Goal: Entertainment & Leisure: Browse casually

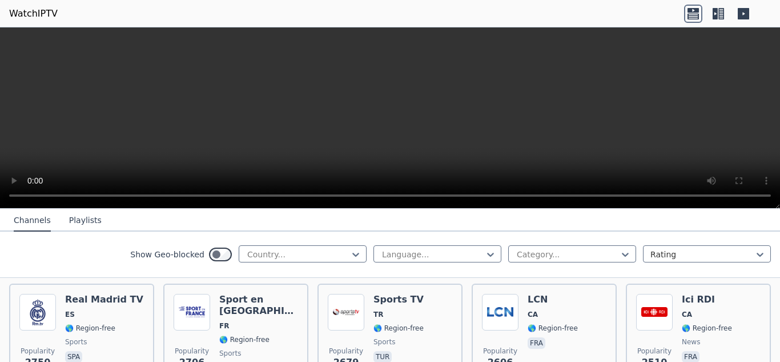
scroll to position [366, 0]
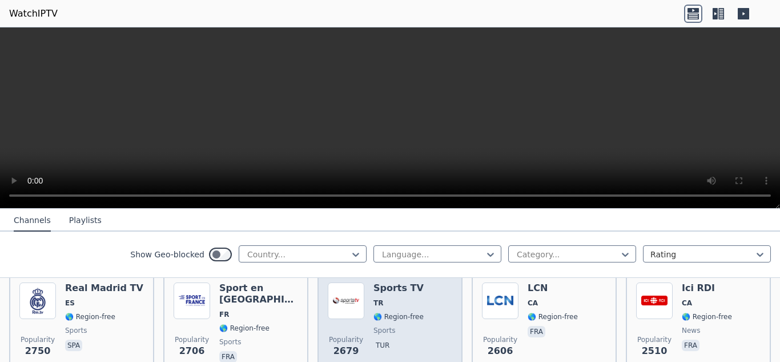
click at [354, 328] on span "Popularity 2679" at bounding box center [346, 346] width 37 height 37
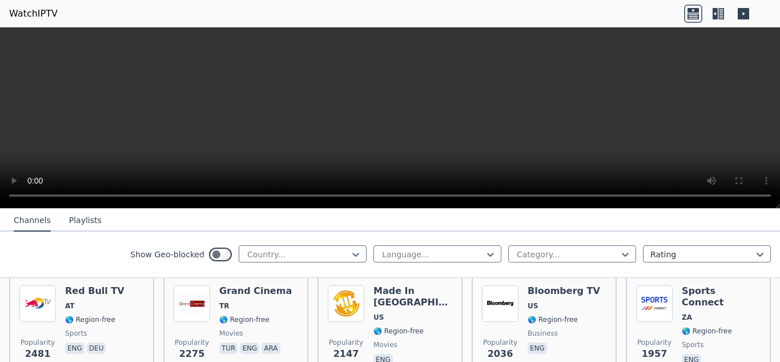
scroll to position [478, 0]
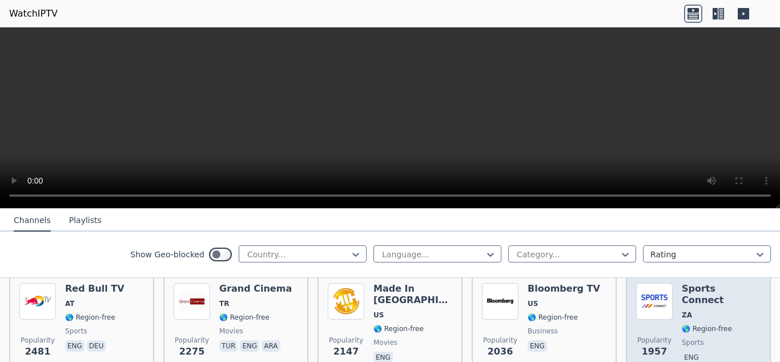
click at [660, 318] on div "Popularity 1957" at bounding box center [654, 324] width 37 height 82
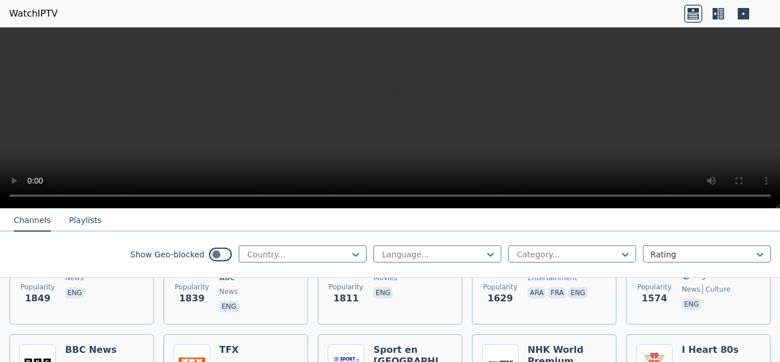
scroll to position [759, 0]
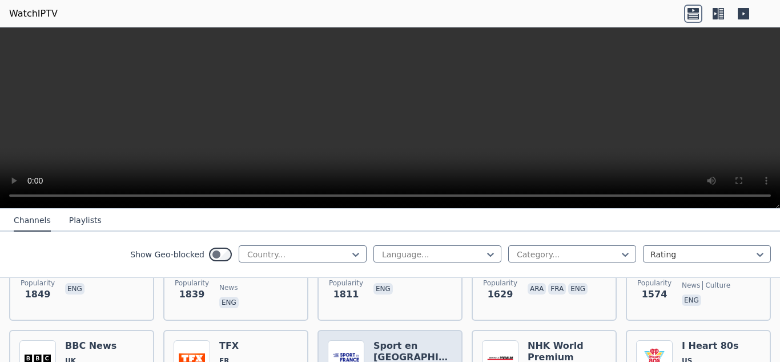
click at [413, 340] on h6 "Sport en [GEOGRAPHIC_DATA]" at bounding box center [413, 351] width 79 height 23
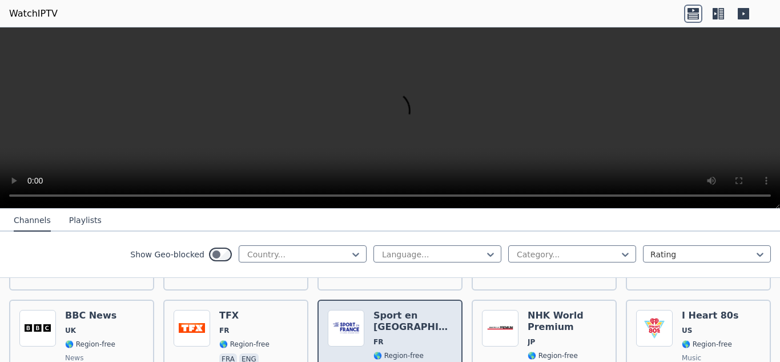
scroll to position [790, 0]
click at [413, 339] on div "Sport en [GEOGRAPHIC_DATA] FR 🌎 Region-free sports fra" at bounding box center [413, 349] width 79 height 82
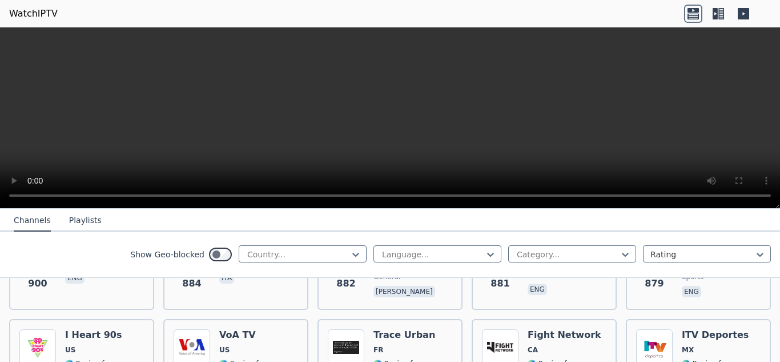
scroll to position [1695, 0]
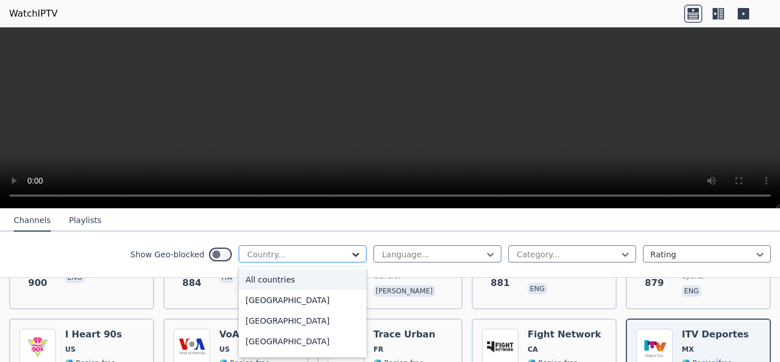
click at [352, 255] on icon at bounding box center [355, 254] width 7 height 4
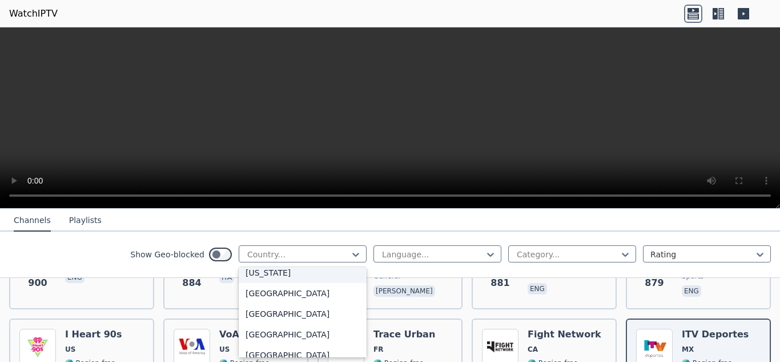
scroll to position [1448, 0]
click at [283, 319] on div "[GEOGRAPHIC_DATA]" at bounding box center [303, 312] width 128 height 21
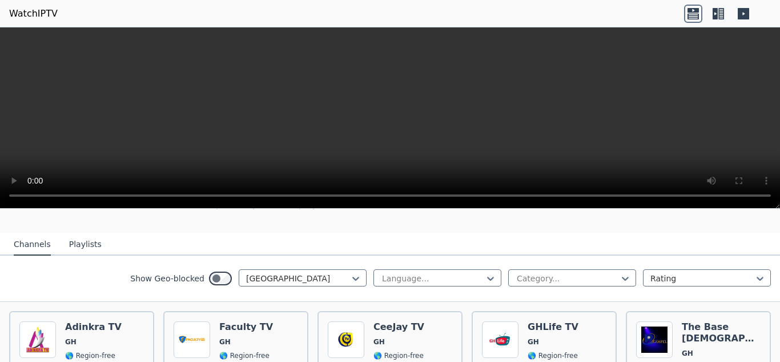
scroll to position [101, 0]
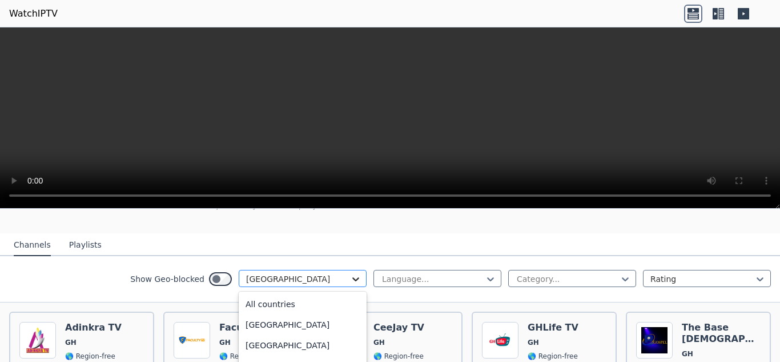
click at [350, 273] on icon at bounding box center [355, 278] width 11 height 11
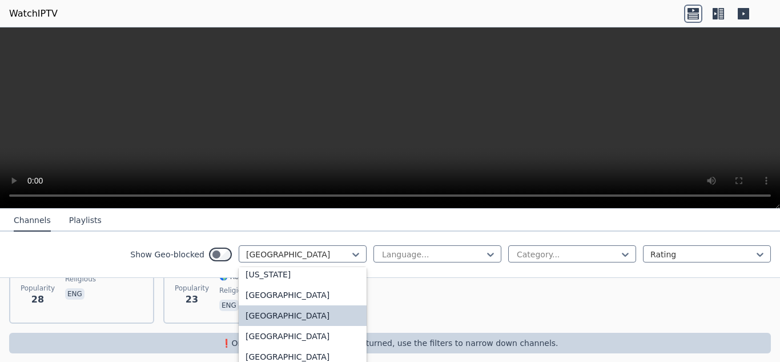
scroll to position [1444, 0]
click at [283, 306] on div "[GEOGRAPHIC_DATA]" at bounding box center [303, 295] width 128 height 21
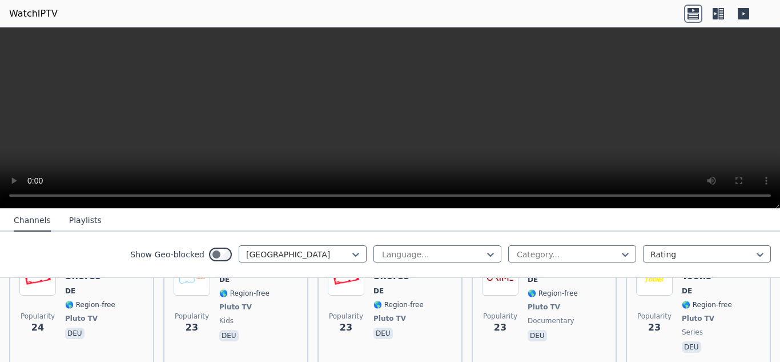
scroll to position [3415, 0]
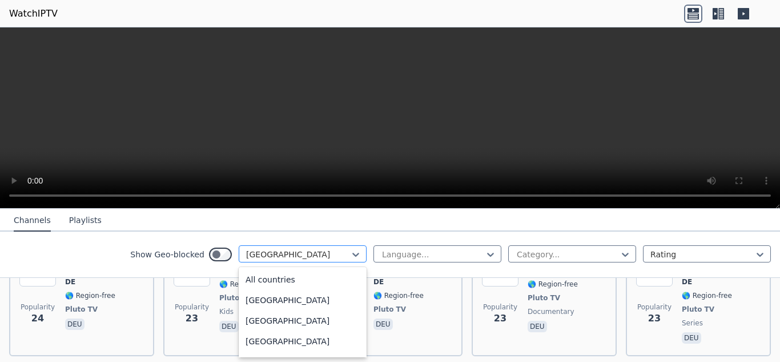
click at [353, 253] on div "[GEOGRAPHIC_DATA]" at bounding box center [303, 253] width 128 height 17
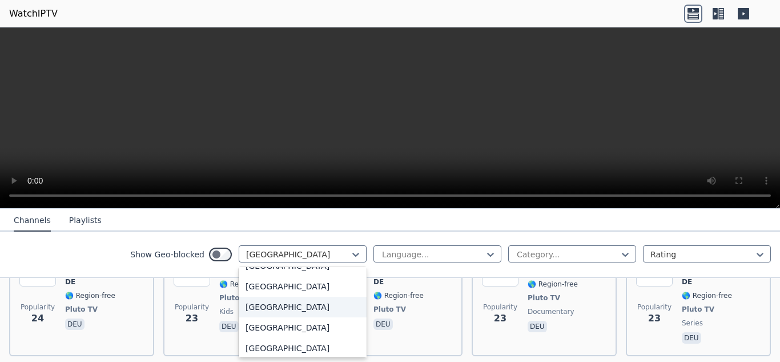
click at [278, 315] on div "[GEOGRAPHIC_DATA]" at bounding box center [303, 306] width 128 height 21
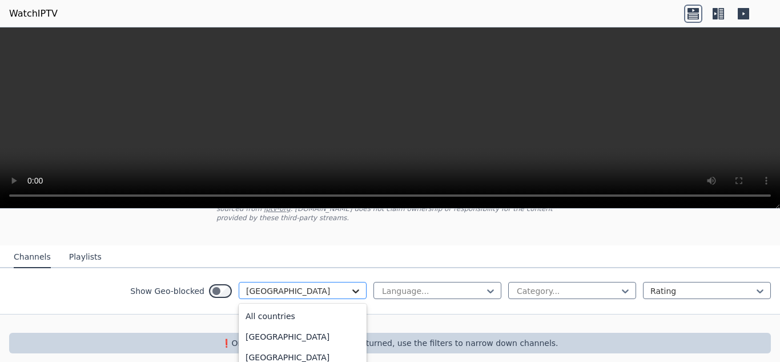
scroll to position [1227, 0]
click at [350, 285] on icon at bounding box center [355, 290] width 11 height 11
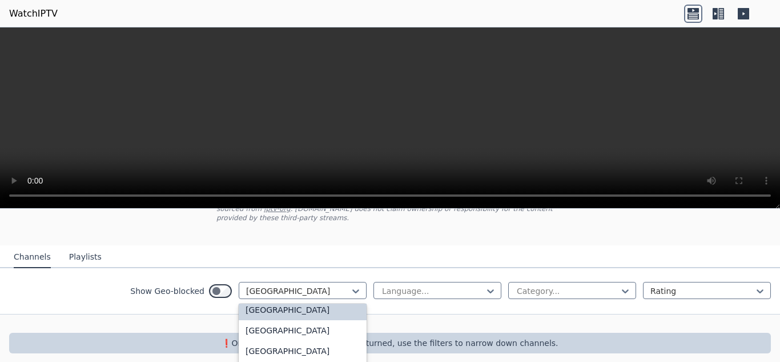
scroll to position [1365, 0]
